Goal: Communication & Community: Answer question/provide support

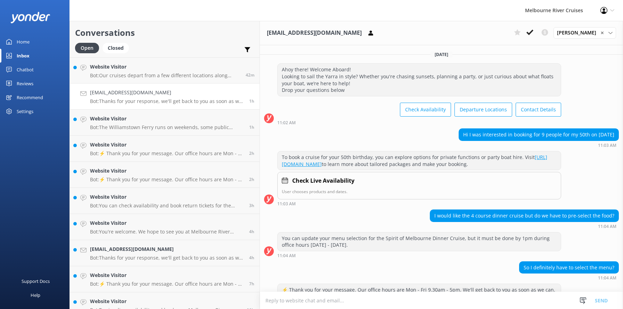
scroll to position [123, 0]
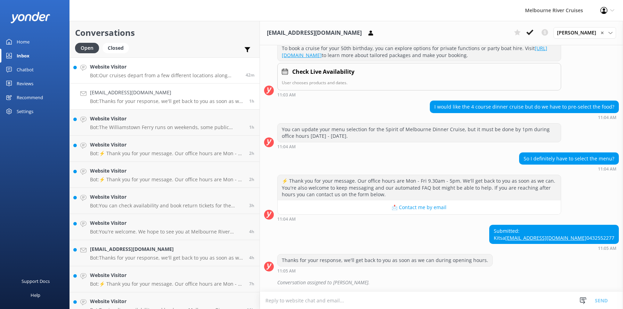
click at [115, 69] on h4 "Website Visitor" at bounding box center [165, 67] width 151 height 8
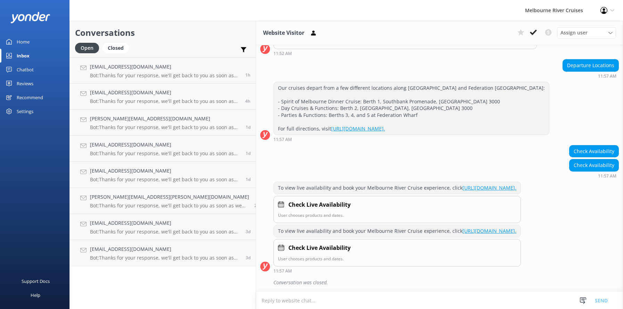
scroll to position [250, 0]
click at [531, 33] on icon at bounding box center [533, 32] width 7 height 7
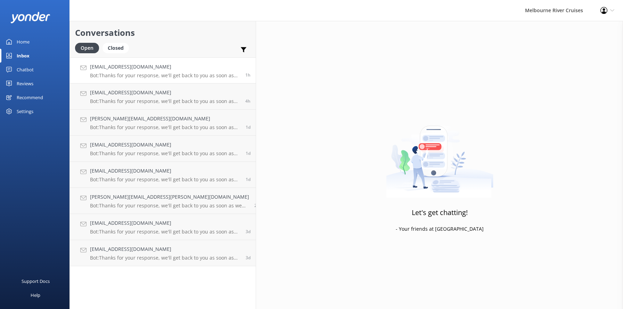
click at [116, 68] on h4 "[EMAIL_ADDRESS][DOMAIN_NAME]" at bounding box center [165, 67] width 150 height 8
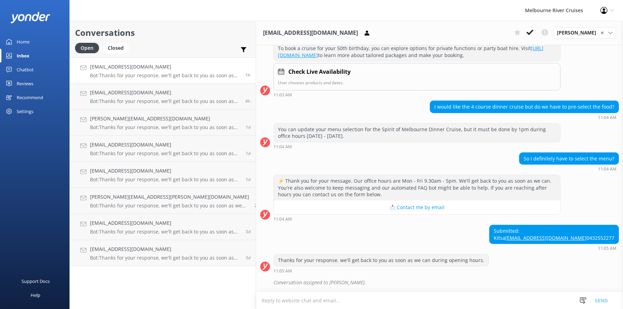
scroll to position [123, 0]
click at [117, 93] on h4 "[EMAIL_ADDRESS][DOMAIN_NAME]" at bounding box center [165, 93] width 150 height 8
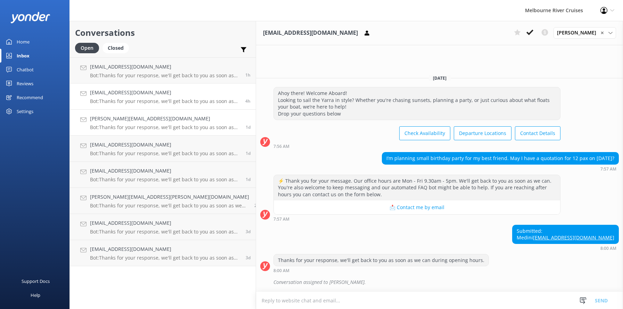
click at [114, 120] on h4 "[PERSON_NAME][EMAIL_ADDRESS][DOMAIN_NAME]" at bounding box center [165, 119] width 151 height 8
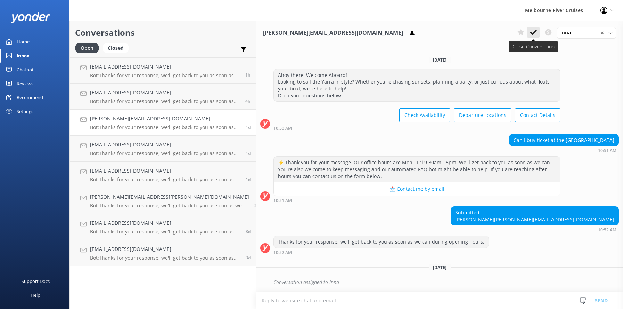
click at [533, 31] on icon at bounding box center [533, 32] width 7 height 7
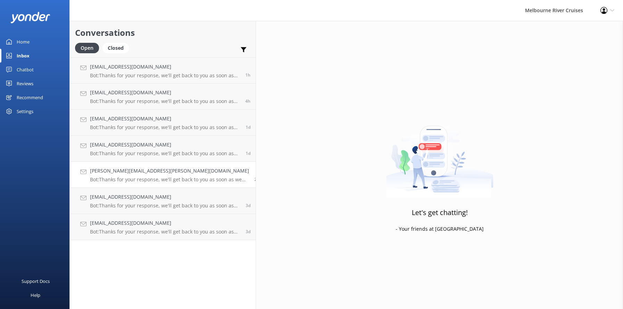
click at [116, 174] on h4 "[PERSON_NAME][EMAIL_ADDRESS][PERSON_NAME][DOMAIN_NAME]" at bounding box center [169, 171] width 159 height 8
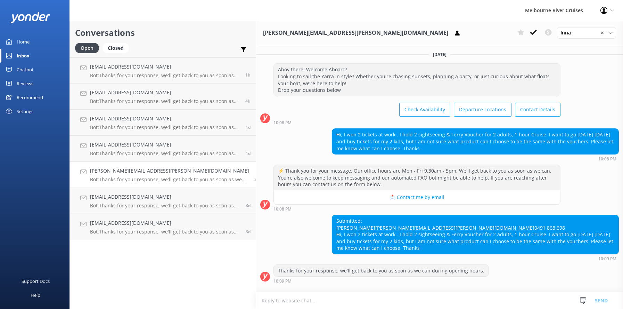
scroll to position [42, 0]
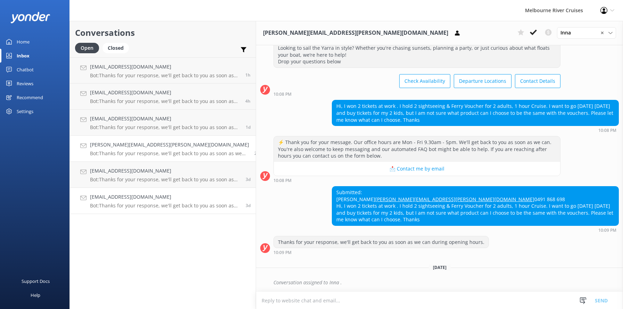
click at [111, 203] on p "Bot: Thanks for your response, we'll get back to you as soon as we can during o…" at bounding box center [165, 205] width 151 height 6
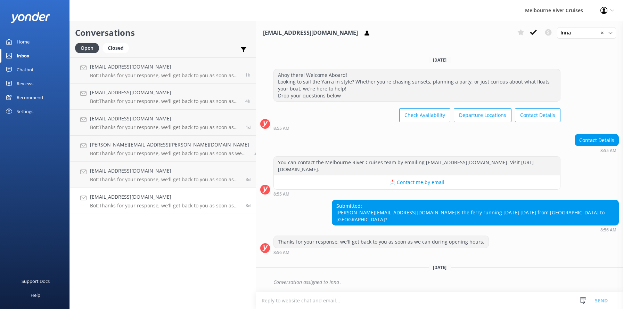
scroll to position [1, 0]
click at [120, 204] on p "Bot: Thanks for your response, we'll get back to you as soon as we can during o…" at bounding box center [165, 205] width 151 height 6
click at [532, 30] on icon at bounding box center [533, 32] width 7 height 7
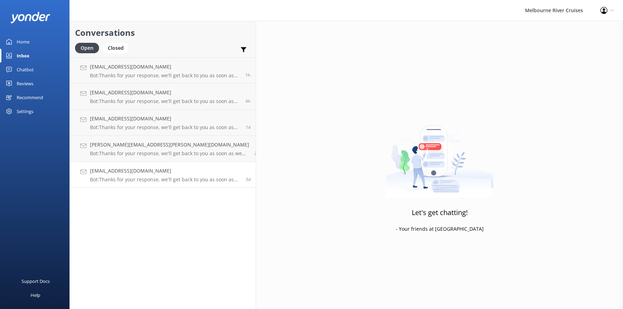
click at [105, 175] on h4 "[EMAIL_ADDRESS][DOMAIN_NAME]" at bounding box center [165, 171] width 151 height 8
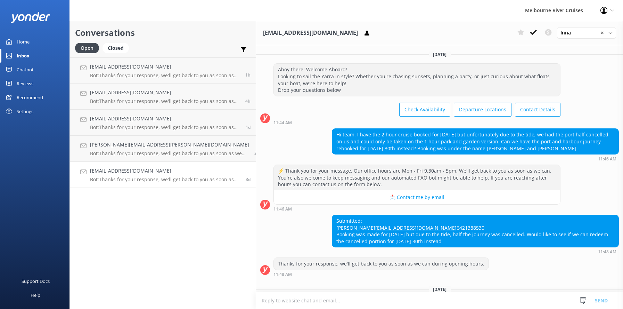
scroll to position [35, 0]
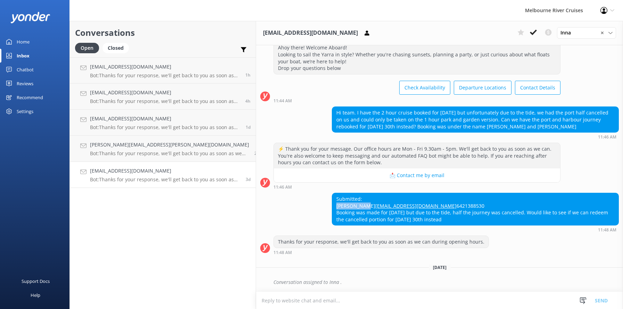
drag, startPoint x: 325, startPoint y: 191, endPoint x: 299, endPoint y: 193, distance: 26.5
click at [332, 193] on div "Submitted: [PERSON_NAME] [PERSON_NAME][EMAIL_ADDRESS][DOMAIN_NAME] 6421388530 B…" at bounding box center [475, 209] width 286 height 32
copy div "[PERSON_NAME]"
click at [112, 172] on h4 "[EMAIL_ADDRESS][DOMAIN_NAME]" at bounding box center [165, 171] width 151 height 8
click at [532, 31] on icon at bounding box center [533, 32] width 7 height 7
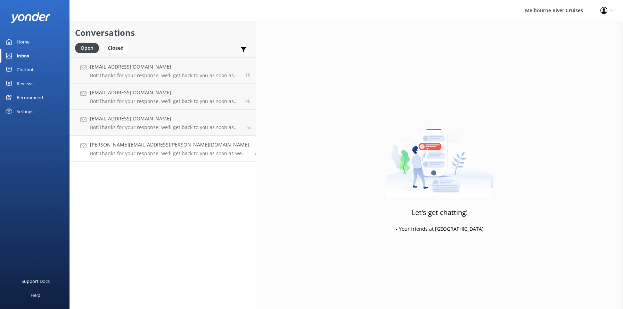
click at [99, 142] on h4 "[PERSON_NAME][EMAIL_ADDRESS][PERSON_NAME][DOMAIN_NAME]" at bounding box center [169, 145] width 159 height 8
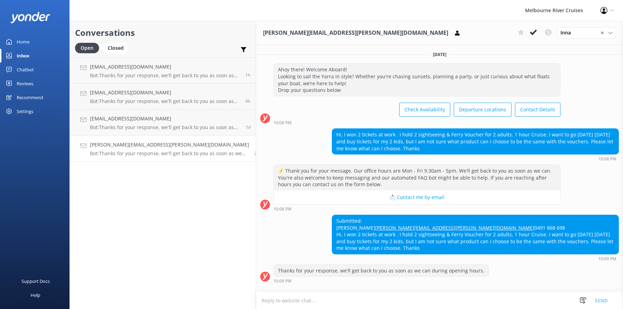
scroll to position [42, 0]
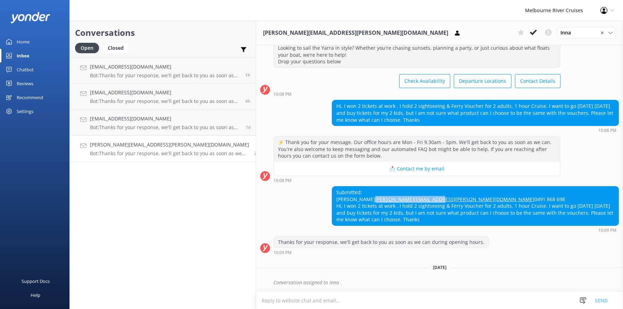
drag, startPoint x: 359, startPoint y: 191, endPoint x: 299, endPoint y: 192, distance: 60.1
click at [332, 192] on div "Submitted: [PERSON_NAME] [PERSON_NAME][EMAIL_ADDRESS][PERSON_NAME][DOMAIN_NAME]…" at bounding box center [475, 205] width 286 height 39
copy link "[PERSON_NAME][EMAIL_ADDRESS][PERSON_NAME][DOMAIN_NAME]"
click at [140, 218] on div "Conversations Open Closed Important Converted Assigned to me Unassigned [EMAIL_…" at bounding box center [163, 165] width 187 height 288
click at [117, 147] on h4 "[PERSON_NAME][EMAIL_ADDRESS][PERSON_NAME][DOMAIN_NAME]" at bounding box center [169, 145] width 159 height 8
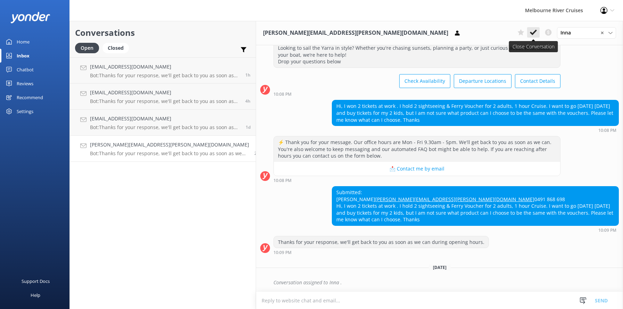
click at [533, 31] on icon at bounding box center [533, 32] width 7 height 7
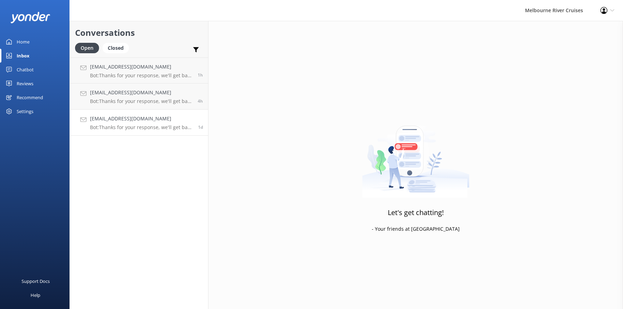
click at [106, 121] on h4 "[EMAIL_ADDRESS][DOMAIN_NAME]" at bounding box center [141, 119] width 103 height 8
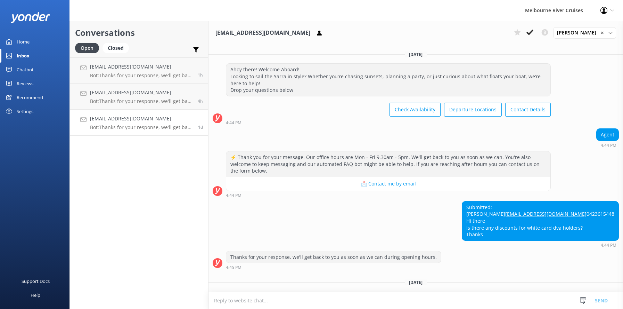
scroll to position [29, 0]
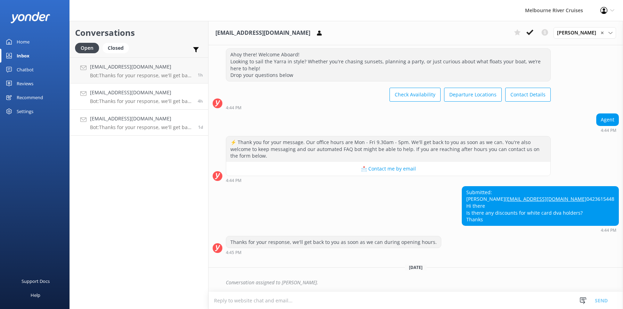
click at [114, 96] on h4 "[EMAIL_ADDRESS][DOMAIN_NAME]" at bounding box center [141, 93] width 103 height 8
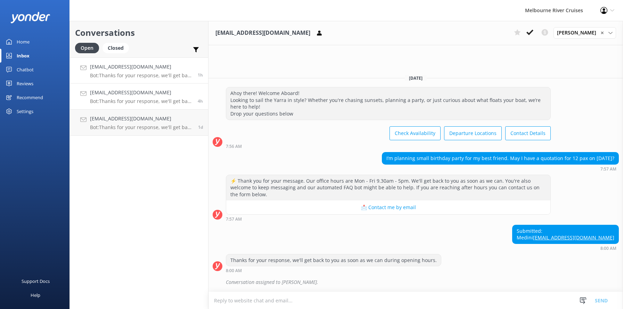
click at [110, 69] on h4 "[EMAIL_ADDRESS][DOMAIN_NAME]" at bounding box center [141, 67] width 103 height 8
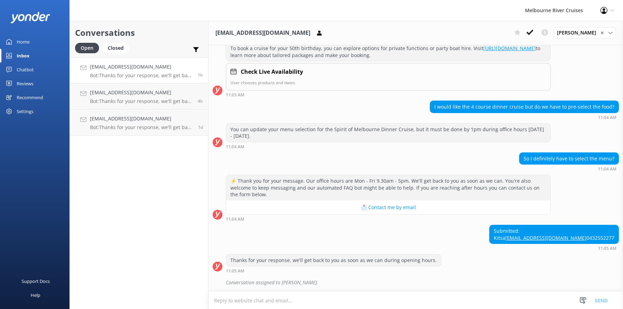
scroll to position [123, 0]
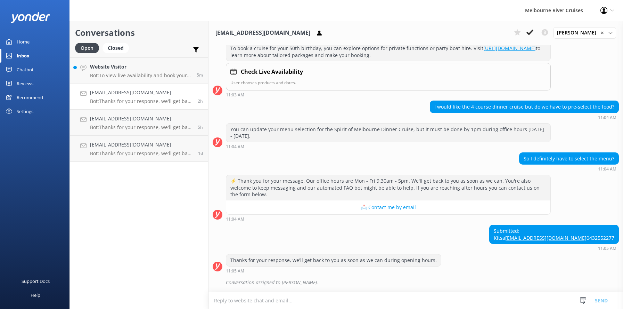
click at [107, 94] on h4 "[EMAIL_ADDRESS][DOMAIN_NAME]" at bounding box center [141, 93] width 103 height 8
click at [110, 70] on h4 "Website Visitor" at bounding box center [141, 67] width 102 height 8
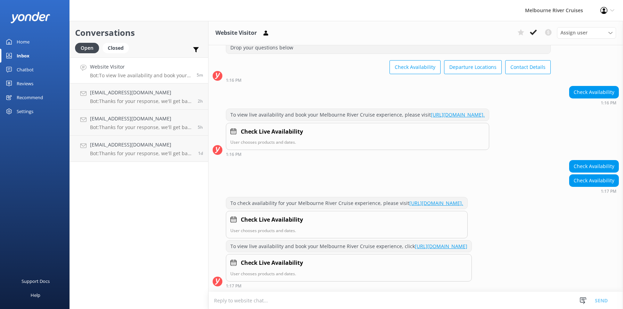
scroll to position [63, 0]
click at [533, 33] on icon at bounding box center [533, 32] width 7 height 7
